Goal: Task Accomplishment & Management: Manage account settings

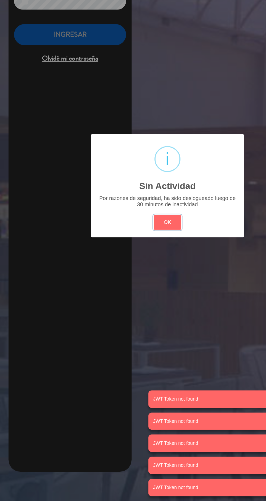
click at [142, 277] on button "OK" at bounding box center [133, 280] width 22 height 12
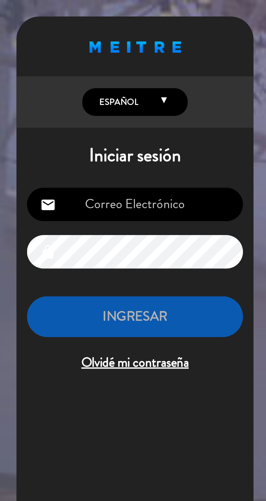
click at [59, 84] on input "email" at bounding box center [55, 84] width 89 height 14
type input "[EMAIL_ADDRESS][DOMAIN_NAME]"
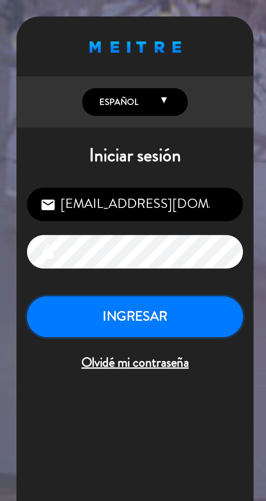
click at [67, 133] on button "INGRESAR" at bounding box center [55, 130] width 89 height 17
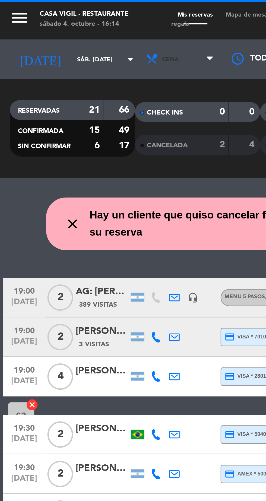
click at [69, 28] on span "Cena" at bounding box center [74, 24] width 33 height 12
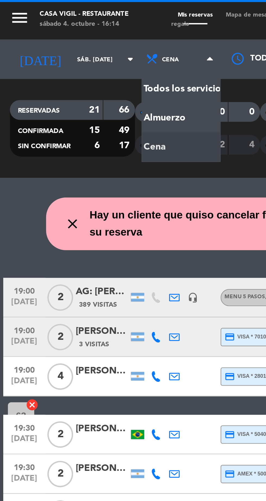
click at [65, 54] on div "menu Casa [PERSON_NAME] - Restaurante sábado 4. octubre - 16:14 Mis reservas Ma…" at bounding box center [133, 36] width 266 height 73
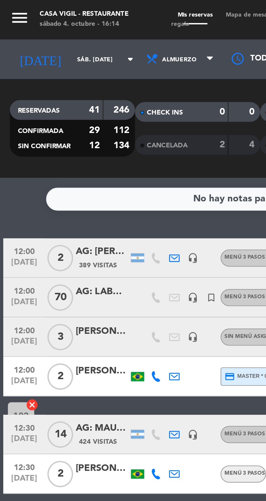
click at [50, 27] on icon "arrow_drop_down" at bounding box center [53, 24] width 7 height 7
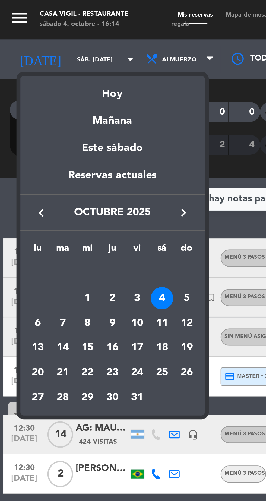
click at [81, 122] on div "5" at bounding box center [76, 122] width 9 height 9
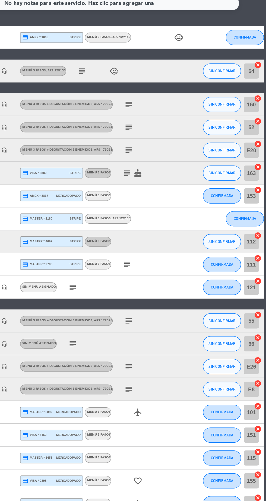
click at [206, 104] on icon "child_care" at bounding box center [204, 106] width 7 height 7
click at [160, 132] on icon "child_care" at bounding box center [158, 130] width 7 height 7
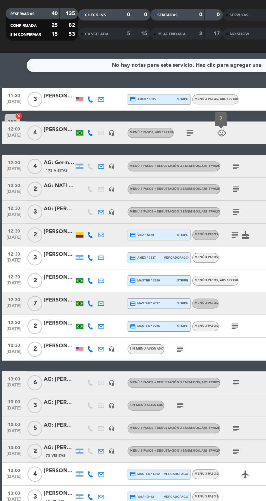
click at [44, 107] on div "[PERSON_NAME]" at bounding box center [42, 104] width 22 height 6
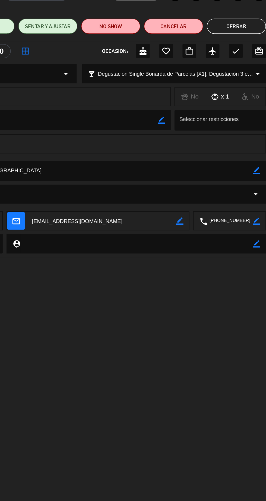
click at [242, 55] on button "Cerrar" at bounding box center [245, 54] width 42 height 11
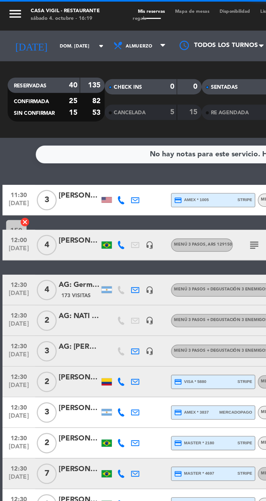
click at [5, 8] on icon "menu" at bounding box center [8, 7] width 8 height 8
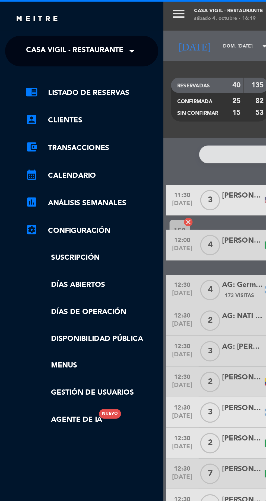
scroll to position [0, 1]
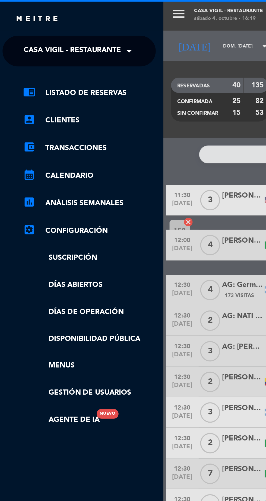
click at [62, 29] on span "Casa Vigil - Restaurante" at bounding box center [38, 26] width 52 height 11
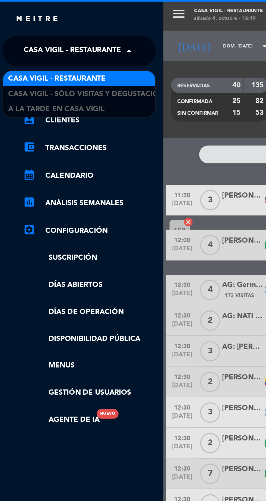
click at [69, 52] on span "Casa Vigil - SÓLO Visitas y Degustaciones" at bounding box center [48, 50] width 88 height 6
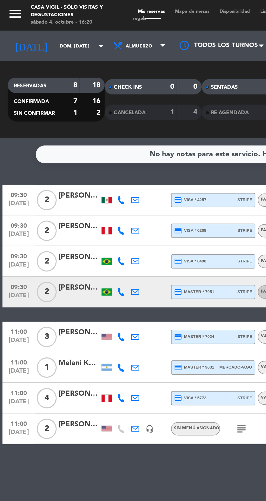
click at [50, 27] on icon "arrow_drop_down" at bounding box center [53, 24] width 7 height 7
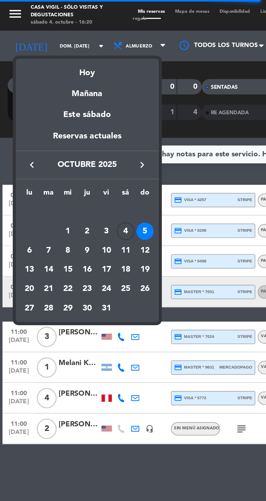
click at [69, 125] on div "4" at bounding box center [66, 122] width 9 height 9
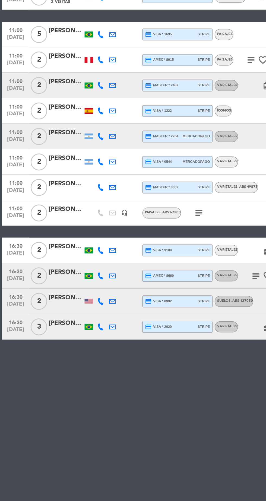
scroll to position [0, 0]
click at [40, 373] on div "[PERSON_NAME]" at bounding box center [42, 371] width 22 height 6
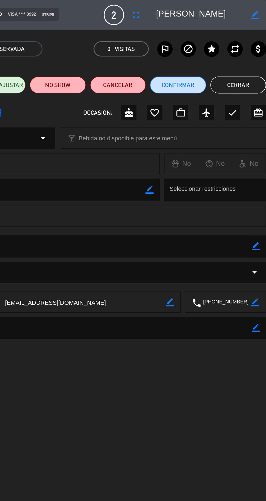
click at [247, 54] on button "Cerrar" at bounding box center [248, 54] width 36 height 11
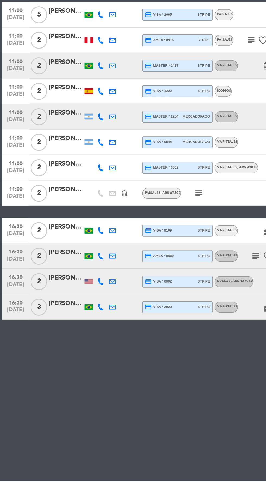
click at [39, 390] on div "[PERSON_NAME]" at bounding box center [42, 387] width 22 height 6
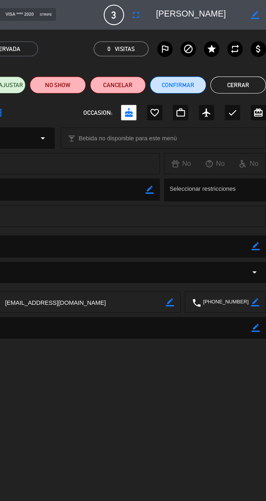
click at [246, 54] on button "Cerrar" at bounding box center [248, 54] width 36 height 11
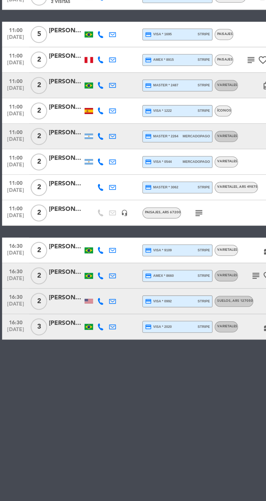
click at [41, 374] on div "[PERSON_NAME]" at bounding box center [42, 371] width 22 height 6
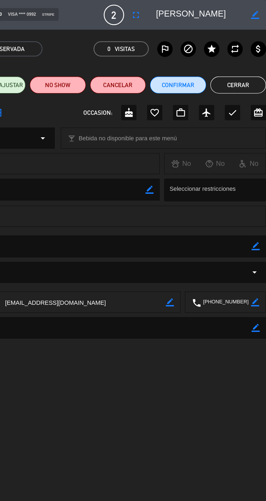
click at [248, 53] on button "Cerrar" at bounding box center [248, 54] width 36 height 11
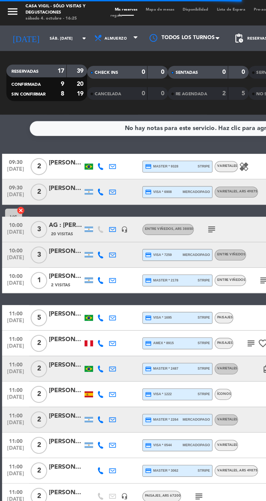
click at [11, 9] on icon "menu" at bounding box center [8, 7] width 8 height 8
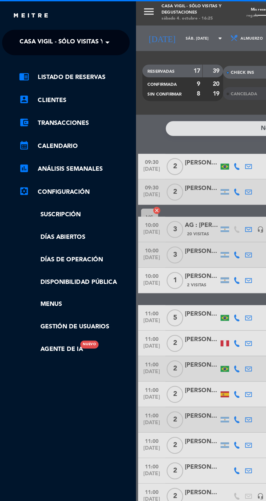
click at [73, 28] on span at bounding box center [69, 26] width 9 height 11
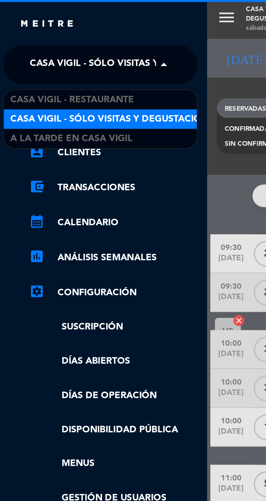
click at [58, 43] on div "Casa Vigil - Restaurante" at bounding box center [42, 42] width 81 height 8
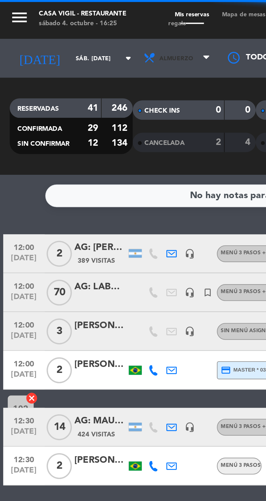
click at [79, 29] on span "Almuerzo" at bounding box center [74, 24] width 33 height 12
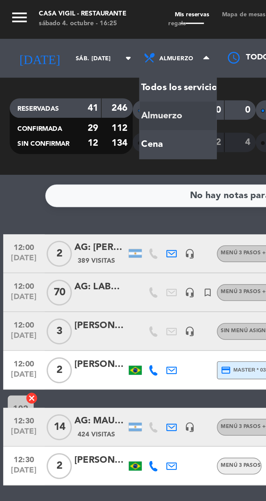
click at [66, 51] on div "menu Casa [PERSON_NAME] - Restaurante sábado 4. octubre - 16:25 Mis reservas Ma…" at bounding box center [133, 36] width 266 height 73
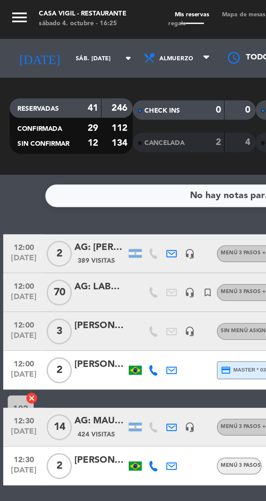
click at [50, 24] on icon "arrow_drop_down" at bounding box center [53, 24] width 7 height 7
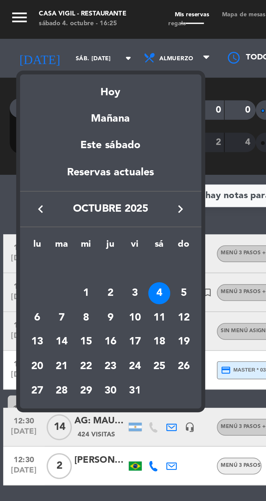
click at [80, 122] on div "5" at bounding box center [76, 122] width 9 height 9
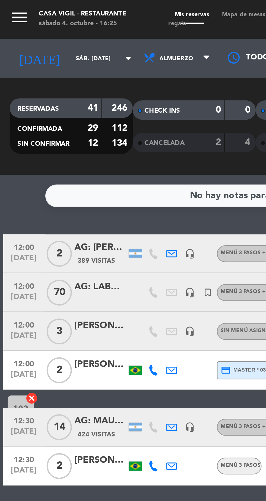
type input "dom. [DATE]"
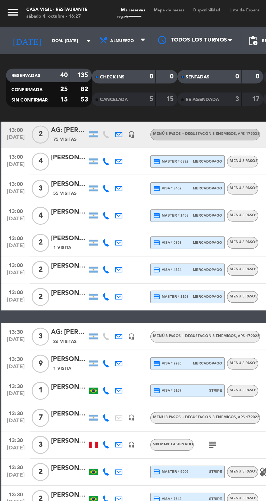
scroll to position [294, 0]
